Goal: Communication & Community: Ask a question

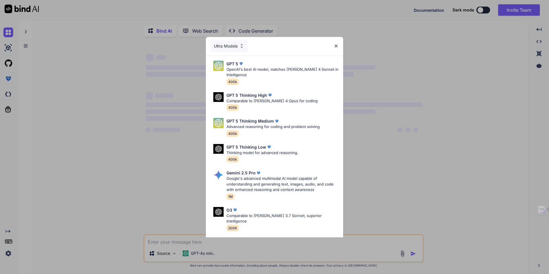
type textarea "x"
click at [334, 47] on img at bounding box center [336, 45] width 5 height 5
type textarea "x"
click at [337, 44] on img at bounding box center [336, 45] width 5 height 5
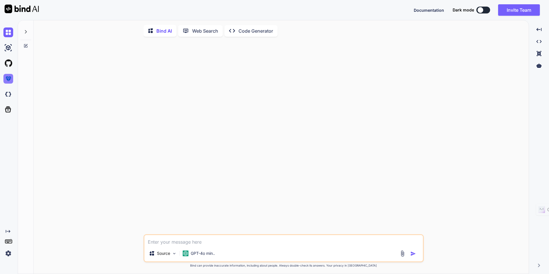
click at [8, 82] on img at bounding box center [8, 79] width 10 height 10
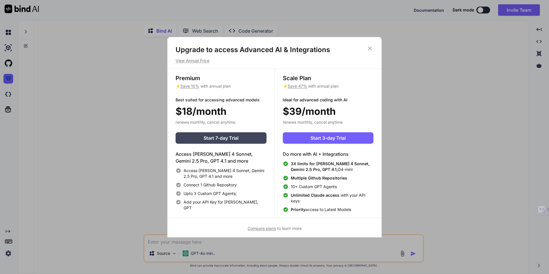
click at [371, 47] on icon at bounding box center [370, 48] width 6 height 6
